Goal: Task Accomplishment & Management: Manage account settings

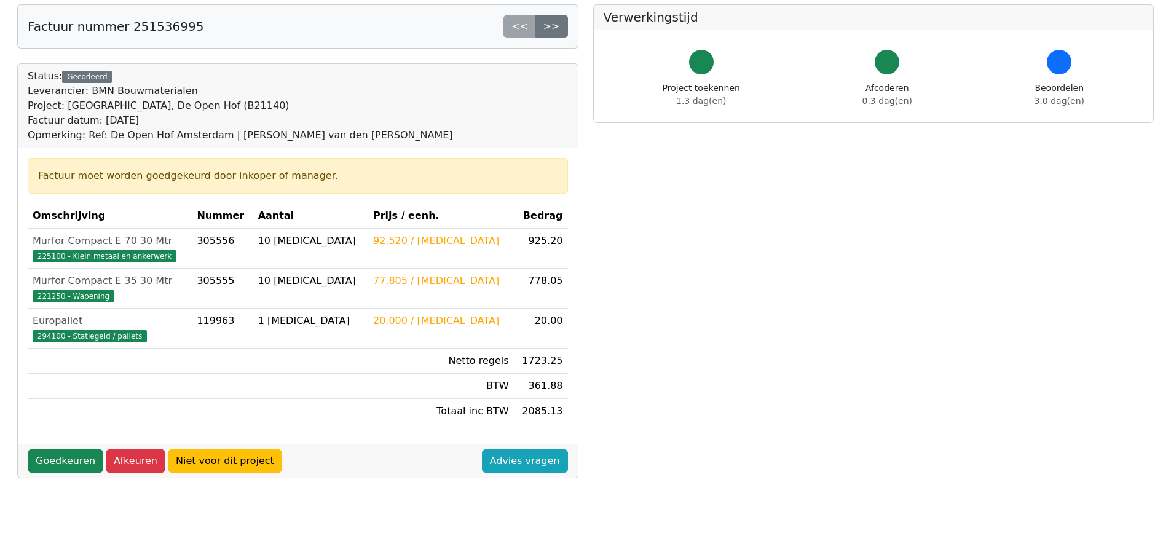
scroll to position [123, 0]
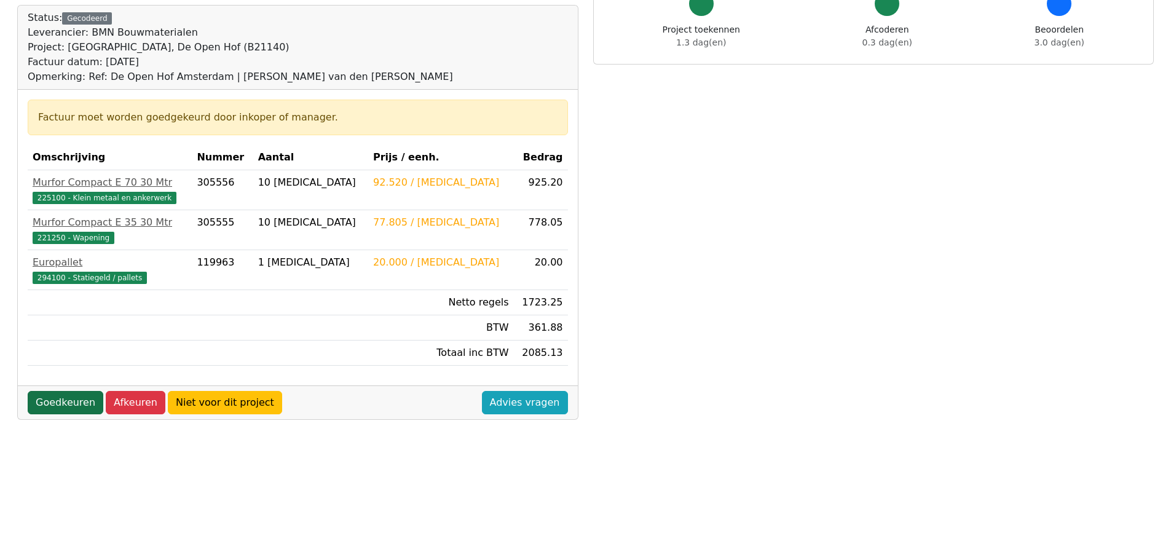
click at [65, 405] on link "Goedkeuren" at bounding box center [66, 402] width 76 height 23
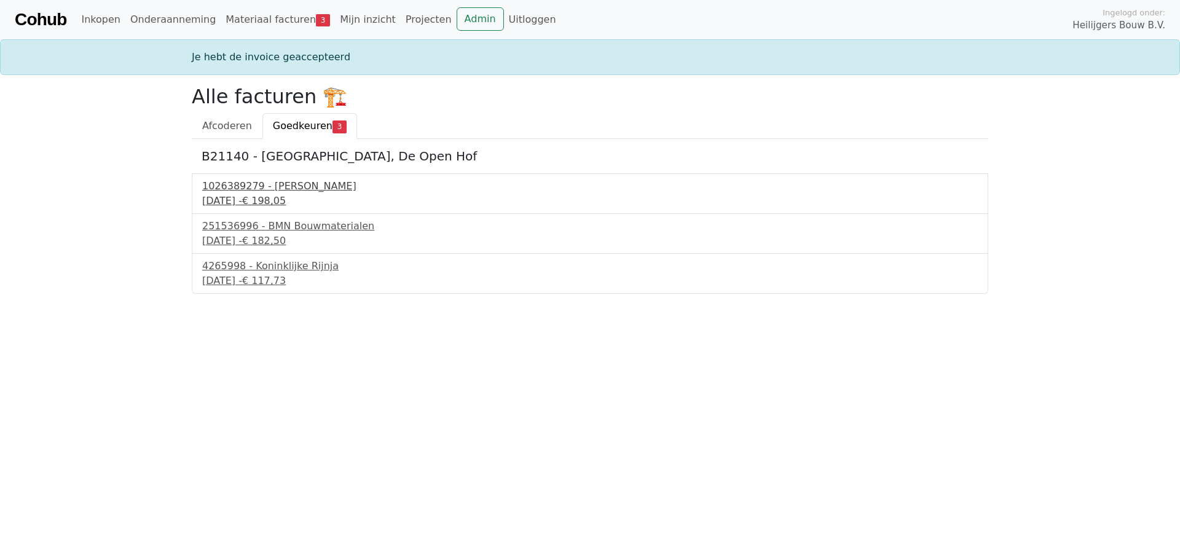
click at [286, 195] on span "€ 198,05" at bounding box center [264, 201] width 44 height 12
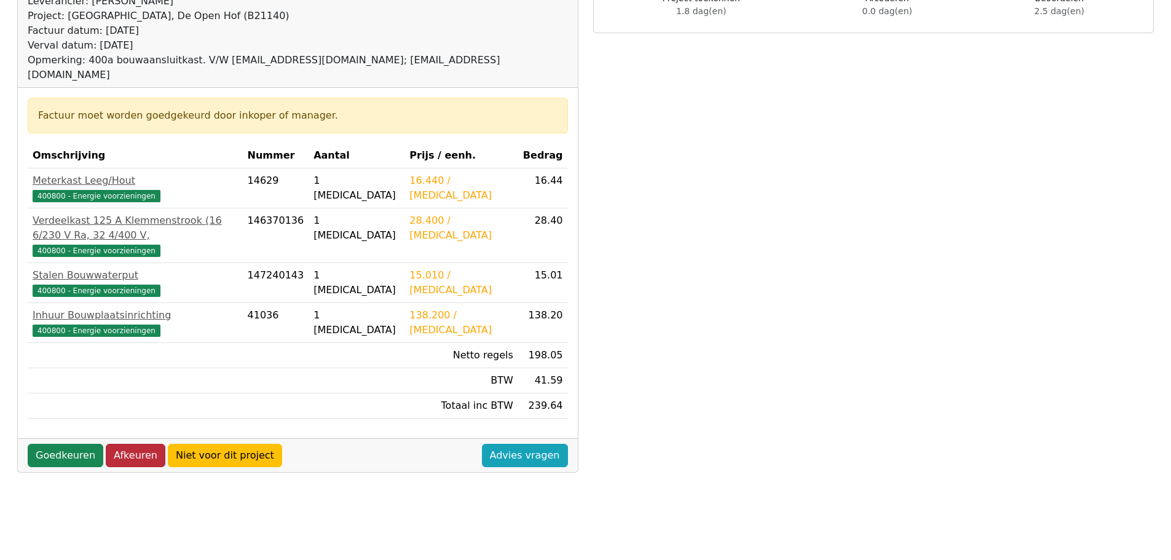
scroll to position [184, 0]
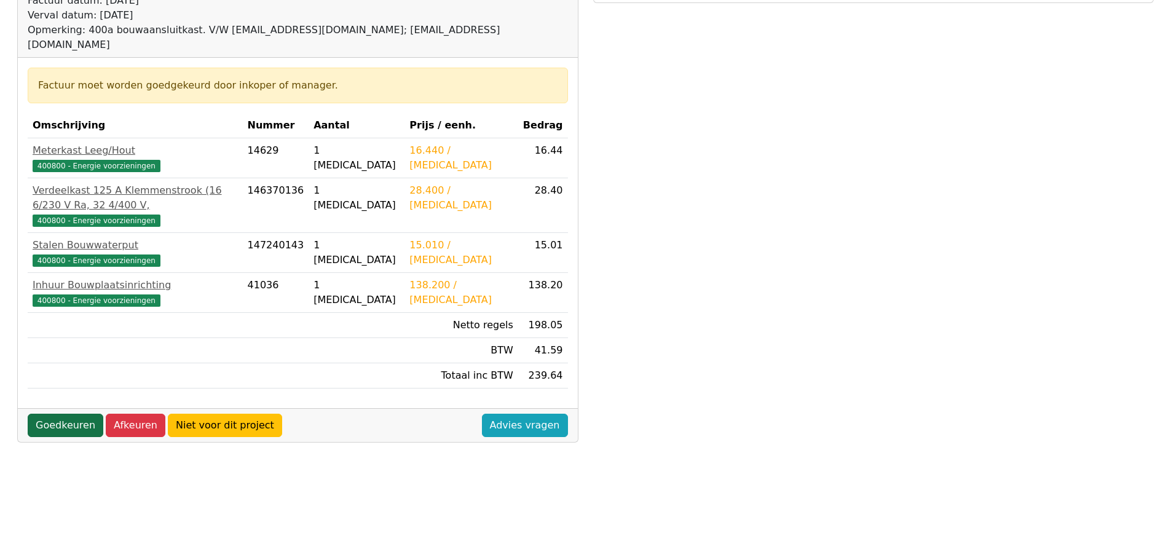
click at [71, 414] on link "Goedkeuren" at bounding box center [66, 425] width 76 height 23
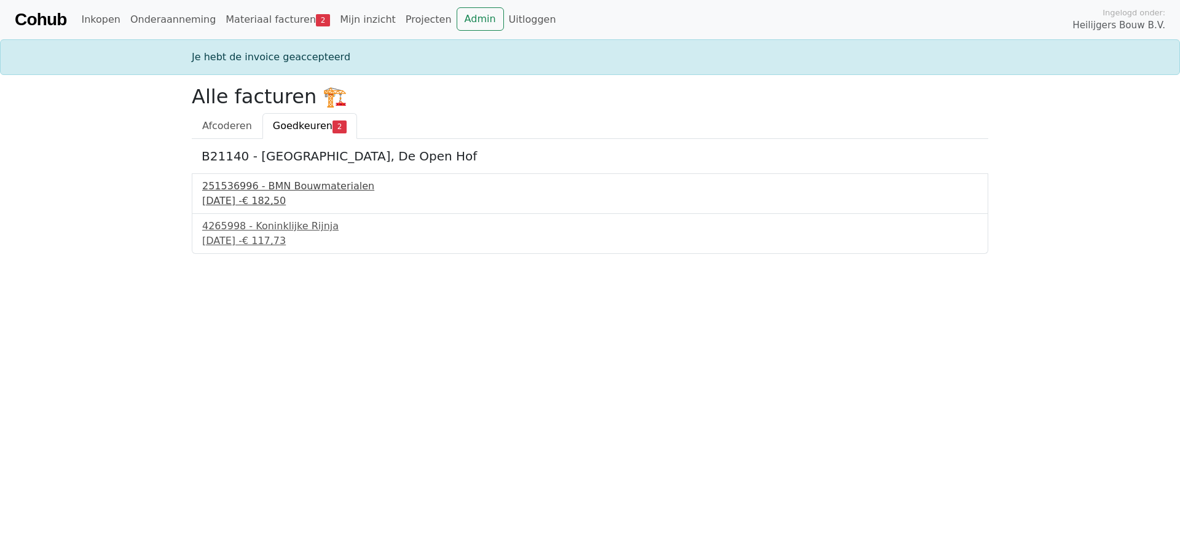
click at [256, 186] on div "251536996 - BMN Bouwmaterialen" at bounding box center [590, 186] width 776 height 15
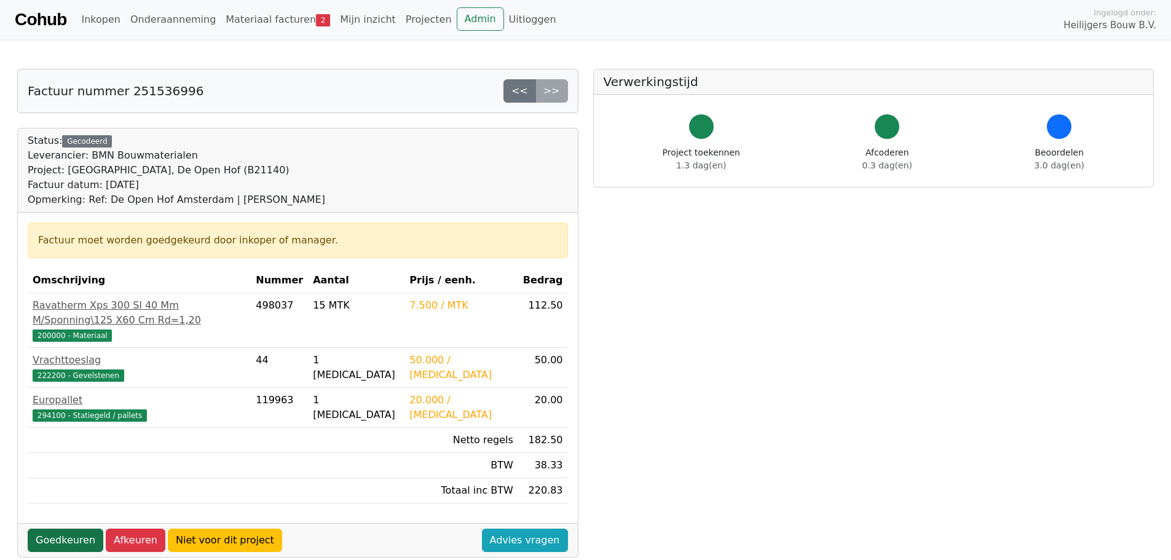
click at [68, 528] on link "Goedkeuren" at bounding box center [66, 539] width 76 height 23
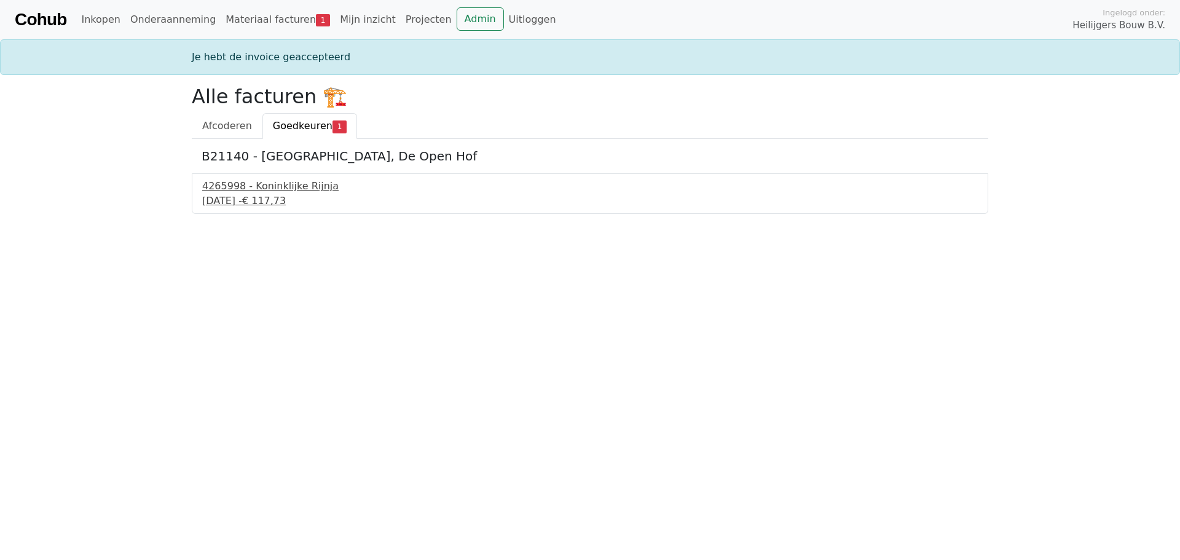
click at [257, 195] on div "[DATE] - € 117,73" at bounding box center [590, 201] width 776 height 15
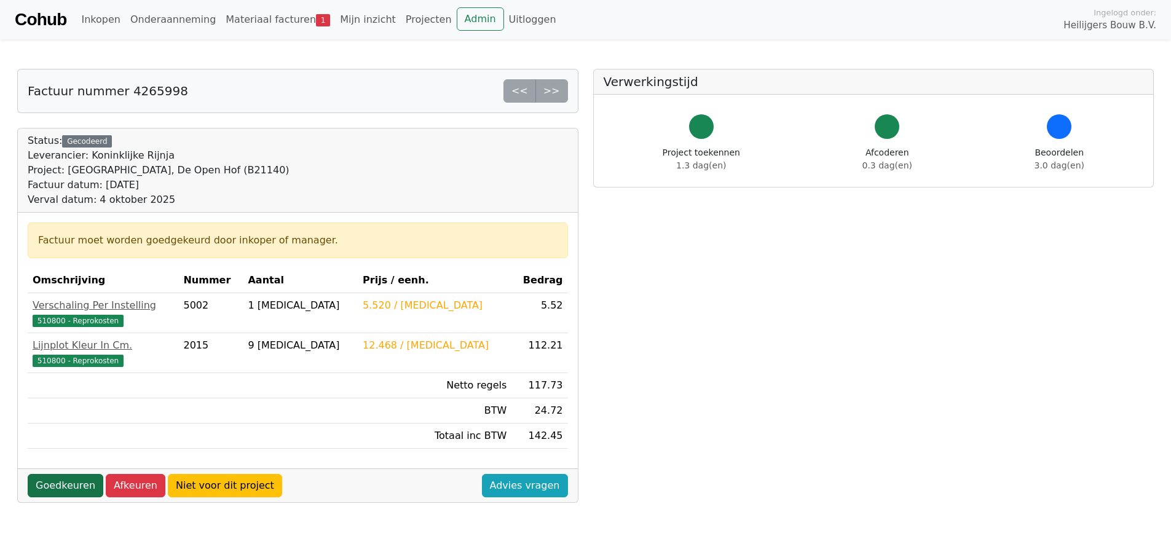
click at [55, 487] on link "Goedkeuren" at bounding box center [66, 485] width 76 height 23
